Goal: Communication & Community: Share content

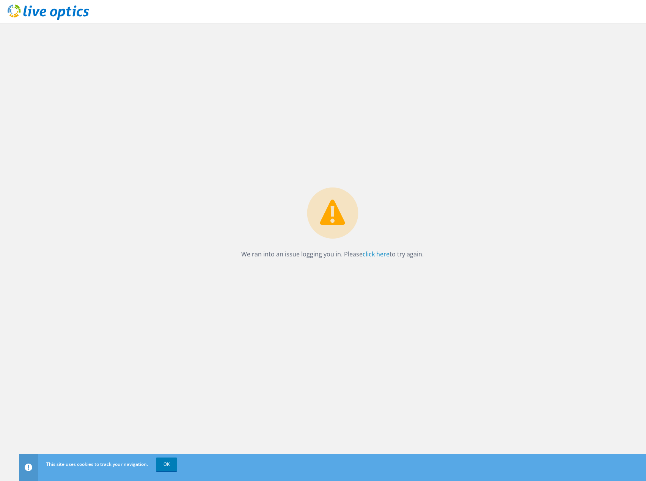
click at [376, 259] on p "We ran into an issue logging you in. Please click here to try again." at bounding box center [332, 254] width 182 height 11
drag, startPoint x: 376, startPoint y: 259, endPoint x: 364, endPoint y: 254, distance: 13.2
click at [364, 254] on link "click here" at bounding box center [375, 254] width 27 height 8
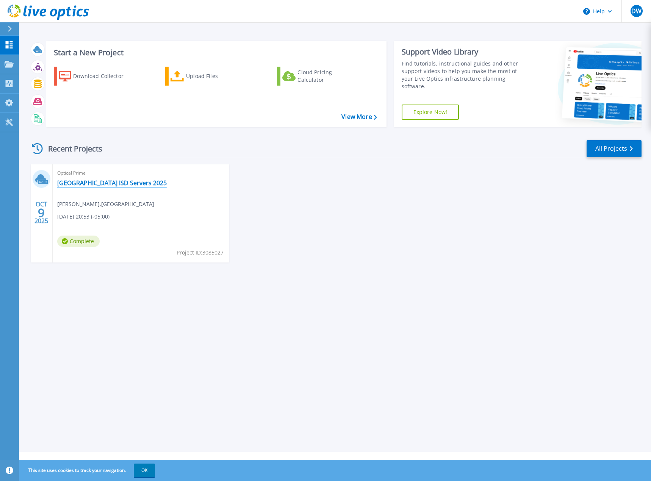
click at [111, 182] on link "Wichita Falls ISD Servers 2025" at bounding box center [112, 183] width 110 height 8
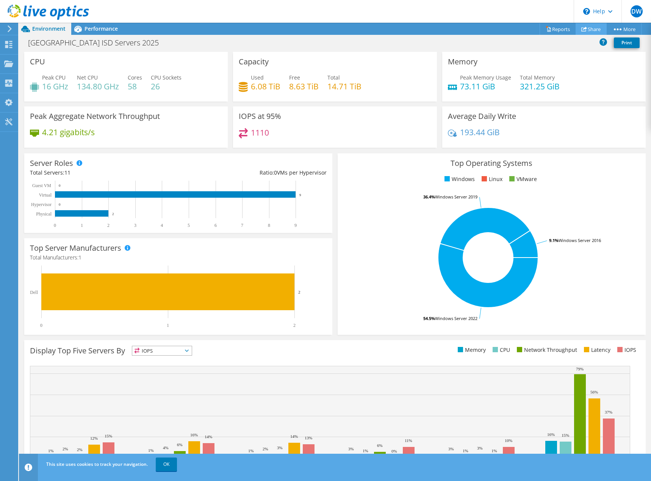
click at [592, 31] on link "Share" at bounding box center [591, 29] width 31 height 12
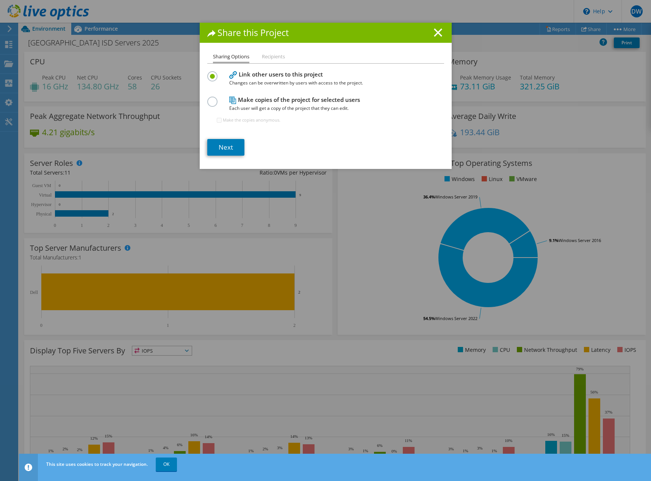
click at [309, 102] on h4 "Make copies of the project for selected users Each user will get a copy of the …" at bounding box center [324, 104] width 190 height 17
click at [208, 99] on label at bounding box center [213, 98] width 13 height 2
click at [0, 0] on input "radio" at bounding box center [0, 0] width 0 height 0
click at [215, 79] on div at bounding box center [213, 75] width 13 height 8
click at [213, 73] on label at bounding box center [213, 72] width 13 height 2
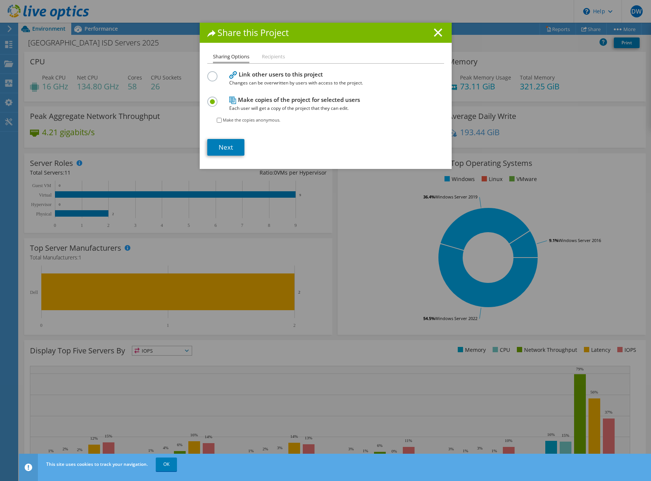
click at [0, 0] on input "radio" at bounding box center [0, 0] width 0 height 0
click at [267, 56] on li "Recipients" at bounding box center [273, 56] width 23 height 9
click at [222, 150] on link "Next" at bounding box center [225, 147] width 37 height 17
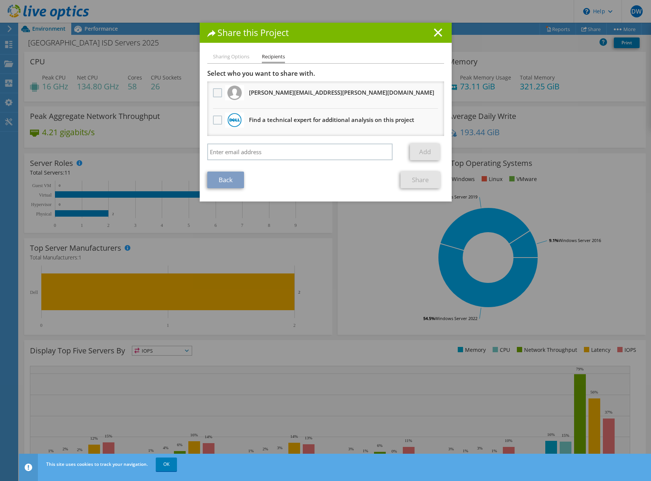
click at [216, 92] on label at bounding box center [218, 92] width 11 height 9
click at [0, 0] on input "checkbox" at bounding box center [0, 0] width 0 height 0
click at [238, 151] on input "search" at bounding box center [300, 152] width 186 height 17
paste input "matt.collins@dell.com"
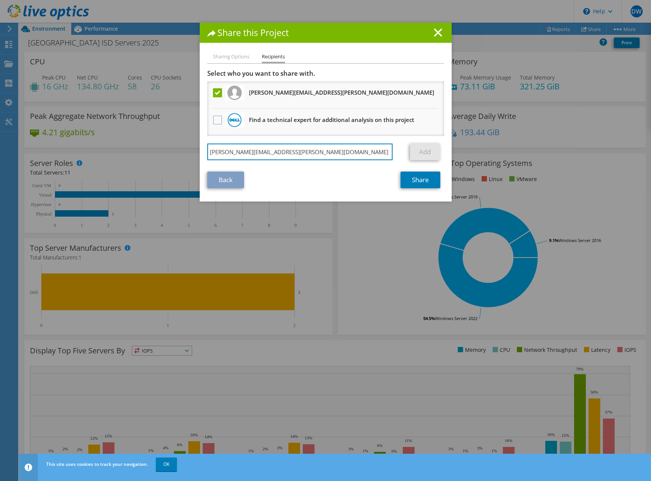
type input "matt.collins@dell.com"
drag, startPoint x: 417, startPoint y: 156, endPoint x: 365, endPoint y: 154, distance: 51.6
click at [417, 156] on link "Add" at bounding box center [425, 152] width 30 height 17
click at [350, 156] on input "matt.collins@dell.com" at bounding box center [300, 152] width 186 height 17
click at [426, 154] on link "Add" at bounding box center [425, 152] width 30 height 17
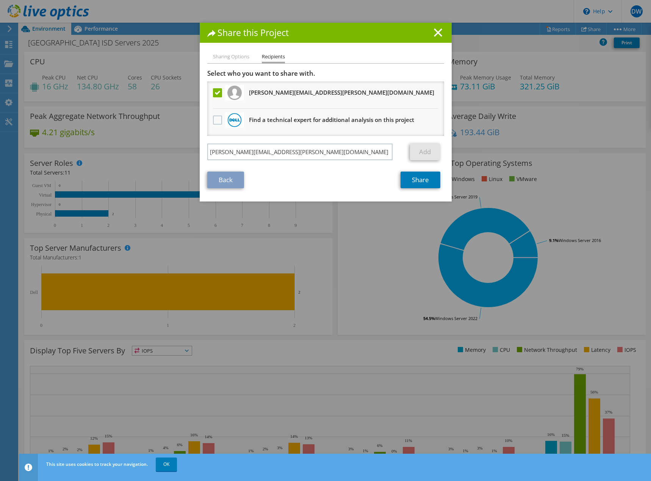
click at [426, 154] on link "Add" at bounding box center [425, 152] width 30 height 17
click at [324, 151] on input "matt.collins@dell.com" at bounding box center [300, 152] width 186 height 17
click at [284, 158] on input "matt.collins@dell.com" at bounding box center [300, 152] width 186 height 17
click at [217, 57] on li "Sharing Options" at bounding box center [231, 56] width 36 height 9
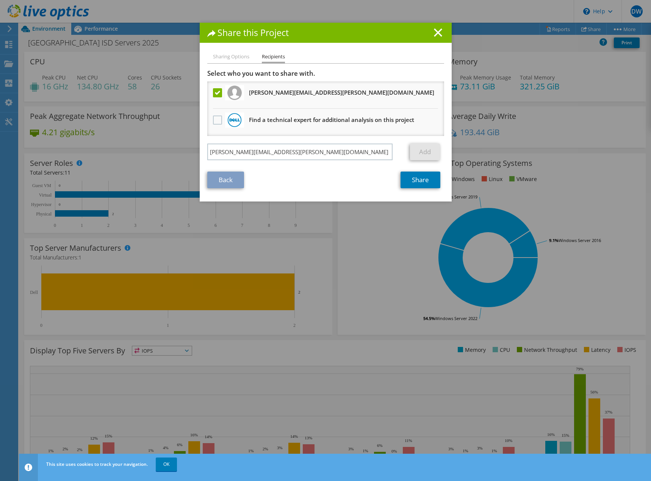
drag, startPoint x: 439, startPoint y: 31, endPoint x: 355, endPoint y: 94, distance: 105.1
click at [418, 45] on div "Share this Project Sharing Options Recipients Link other users to this project …" at bounding box center [326, 112] width 252 height 179
click at [211, 177] on link "Back" at bounding box center [225, 180] width 37 height 17
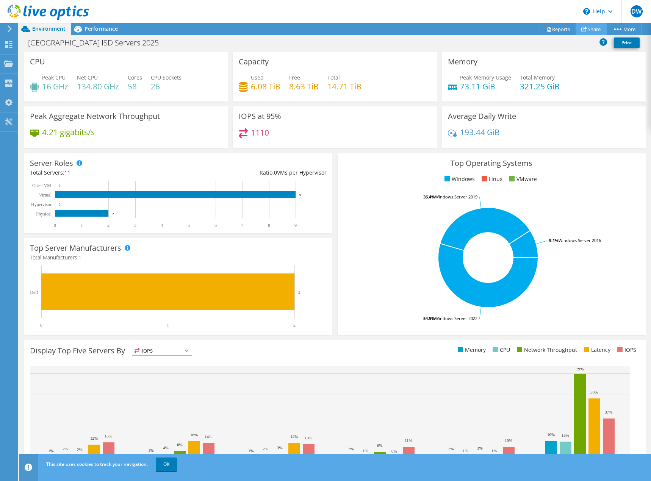
click at [587, 31] on link "Share" at bounding box center [591, 29] width 31 height 12
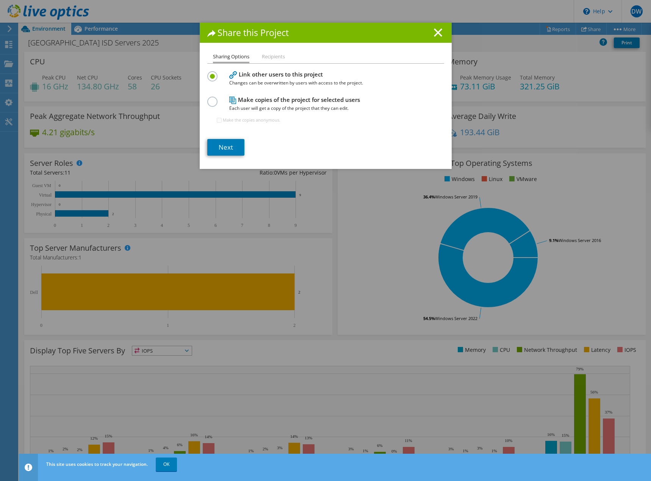
click at [210, 99] on label at bounding box center [213, 98] width 13 height 2
click at [0, 0] on input "radio" at bounding box center [0, 0] width 0 height 0
click at [223, 146] on link "Next" at bounding box center [225, 147] width 37 height 17
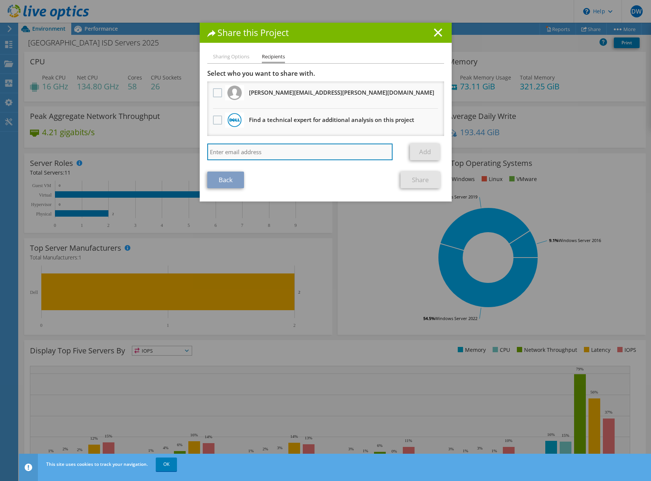
click at [235, 147] on input "search" at bounding box center [300, 152] width 186 height 17
paste input "matt.collins@dell.com"
click at [321, 154] on input "matt.collins@dell.com" at bounding box center [300, 152] width 186 height 17
type input "matt.collins@dell.com"
click at [435, 158] on link "Add" at bounding box center [425, 152] width 30 height 17
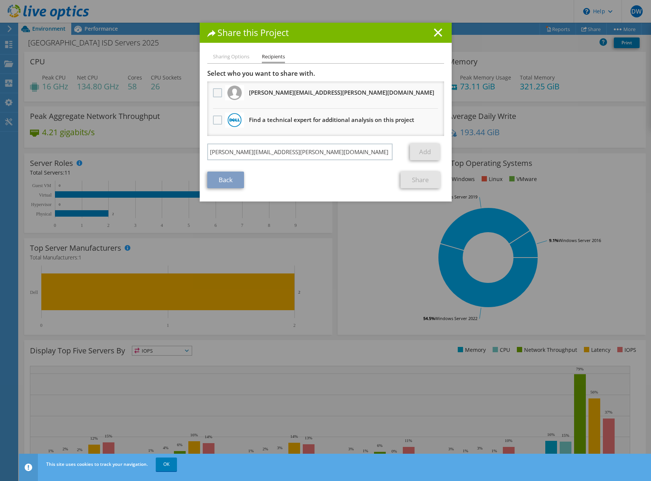
click at [215, 93] on label at bounding box center [218, 92] width 11 height 9
click at [0, 0] on input "checkbox" at bounding box center [0, 0] width 0 height 0
click at [445, 26] on div "Share this Project" at bounding box center [326, 33] width 252 height 20
click at [441, 31] on h1 "Share this Project" at bounding box center [325, 32] width 237 height 9
click at [438, 33] on icon at bounding box center [438, 32] width 8 height 8
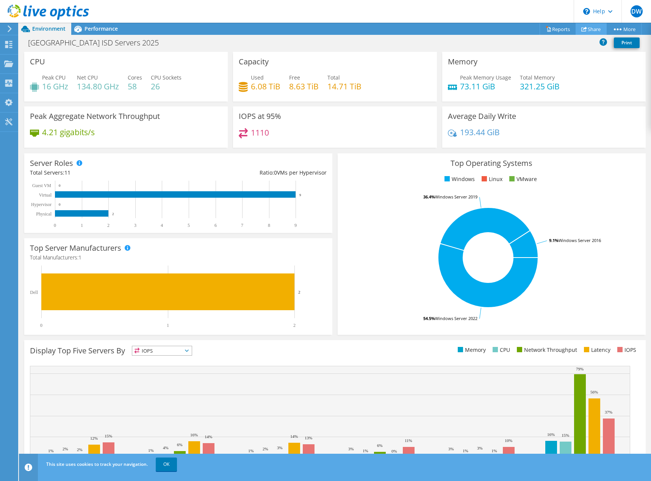
click at [582, 29] on icon at bounding box center [585, 29] width 6 height 6
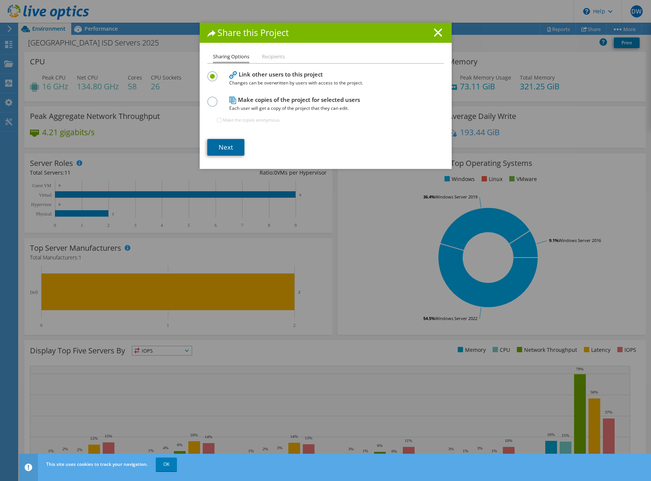
click at [223, 152] on link "Next" at bounding box center [225, 147] width 37 height 17
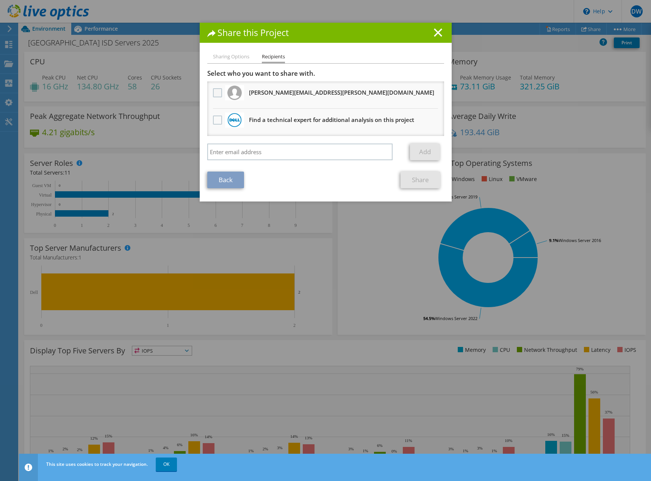
click at [216, 94] on label at bounding box center [218, 92] width 11 height 9
click at [0, 0] on input "checkbox" at bounding box center [0, 0] width 0 height 0
click at [420, 183] on link "Share" at bounding box center [421, 180] width 40 height 17
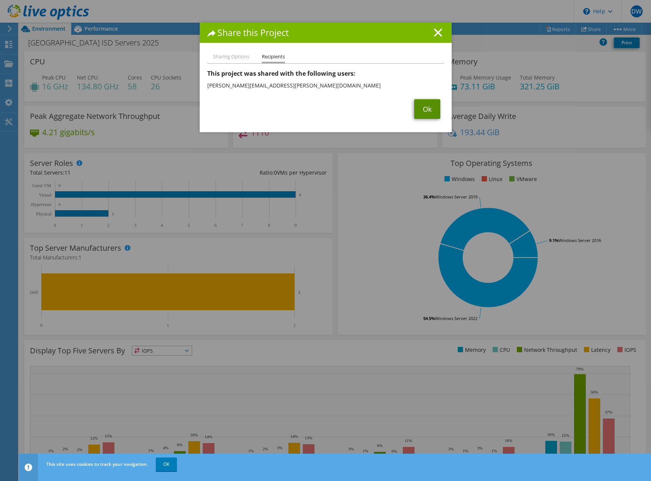
click at [422, 112] on link "Ok" at bounding box center [427, 109] width 26 height 20
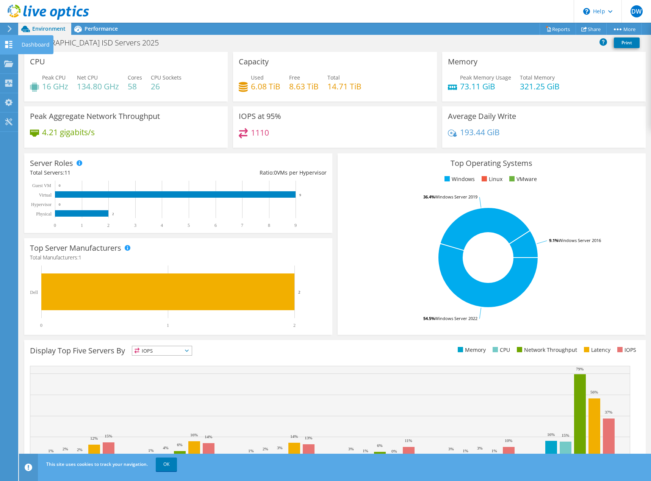
click at [9, 45] on use at bounding box center [8, 44] width 7 height 7
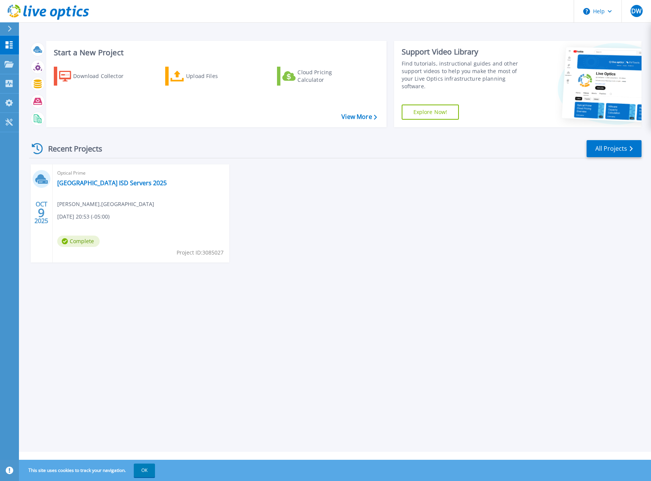
click at [125, 188] on div "Optical Prime Wichita Falls ISD Servers 2025 Dylan Wood , Wichita Falls Indepen…" at bounding box center [141, 214] width 177 height 98
click at [125, 181] on link "[GEOGRAPHIC_DATA] ISD Servers 2025" at bounding box center [112, 183] width 110 height 8
